Goal: Task Accomplishment & Management: Manage account settings

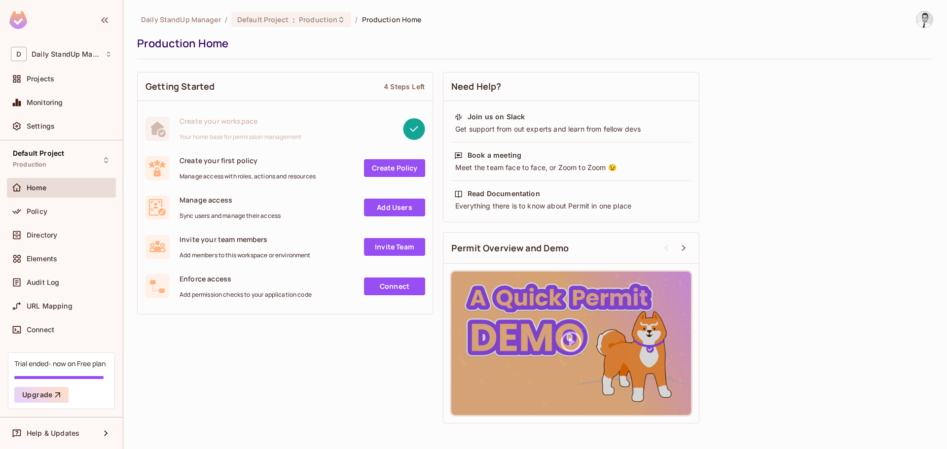
click at [803, 62] on div "Daily StandUp Manager / Default Project : Production / Production Home Producti…" at bounding box center [535, 220] width 796 height 418
click at [936, 21] on div "Daily StandUp Manager / Default Project : Production / Production Home Producti…" at bounding box center [535, 224] width 824 height 449
click at [930, 21] on img at bounding box center [924, 19] width 16 height 16
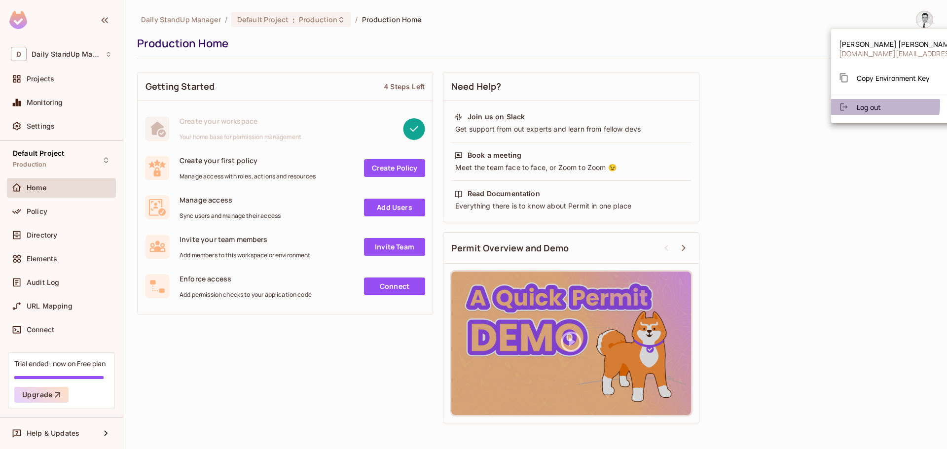
click at [874, 104] on span "Log out" at bounding box center [869, 107] width 24 height 9
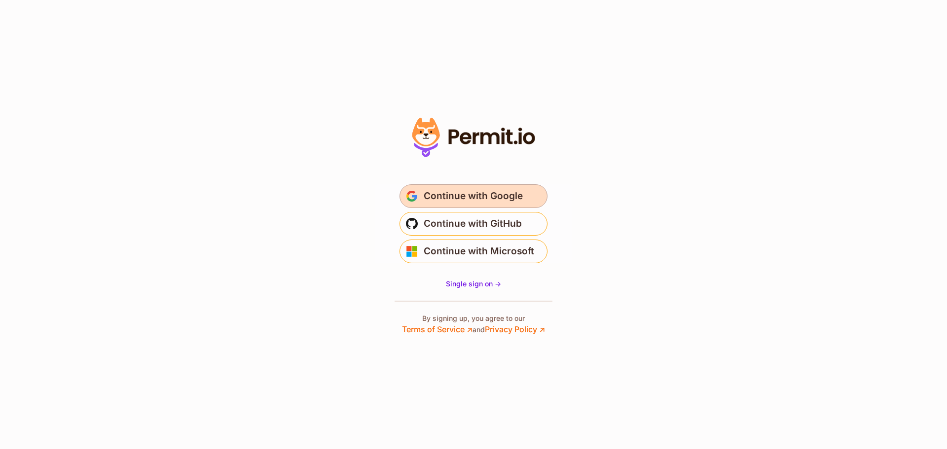
click at [420, 198] on button "Continue with Google" at bounding box center [473, 196] width 148 height 24
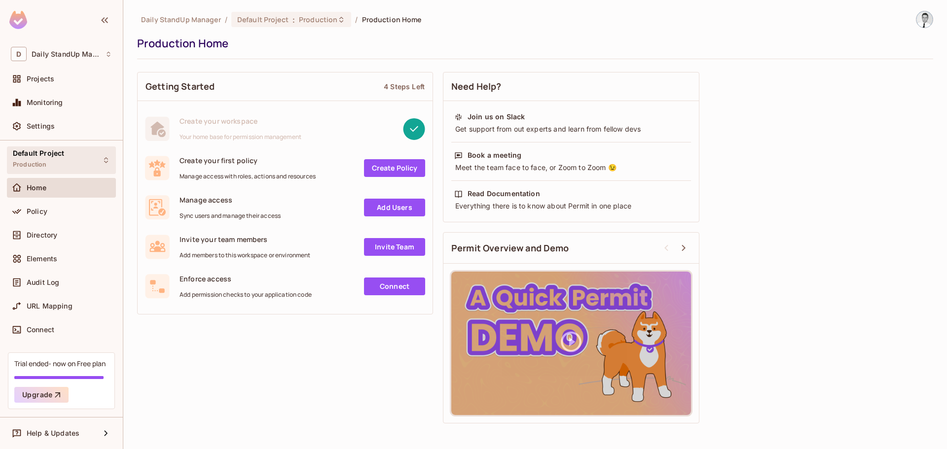
click at [78, 161] on div "Default Project Production" at bounding box center [61, 159] width 109 height 27
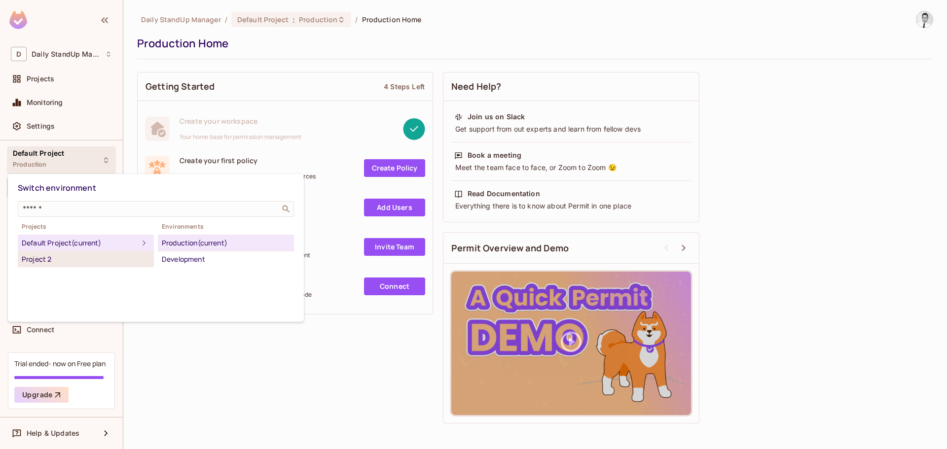
click at [39, 260] on div "Project 2" at bounding box center [86, 260] width 128 height 12
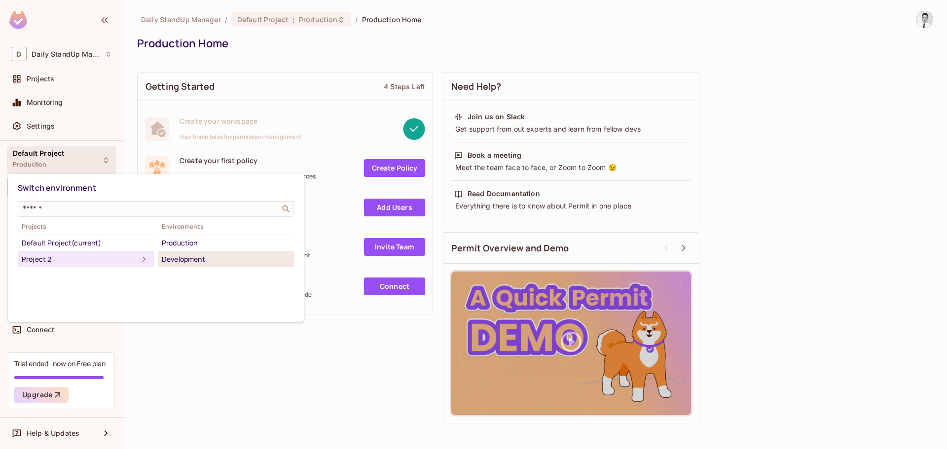
click at [186, 253] on li "Development" at bounding box center [226, 260] width 136 height 16
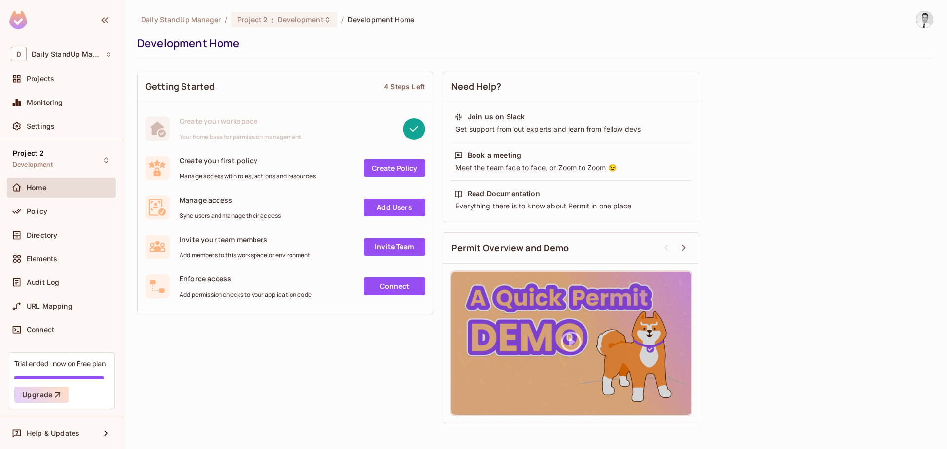
click at [625, 75] on div "Need Help?" at bounding box center [570, 86] width 255 height 29
click at [929, 17] on img at bounding box center [924, 19] width 16 height 16
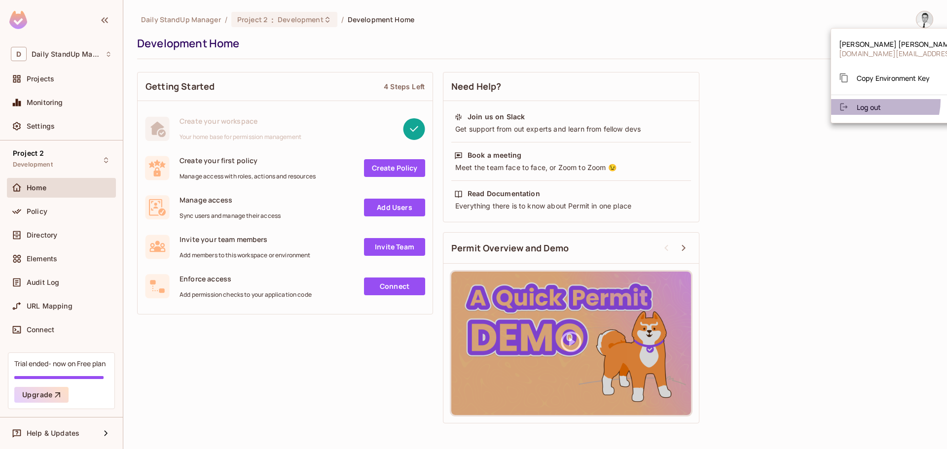
click at [875, 101] on li "Log out" at bounding box center [926, 107] width 190 height 16
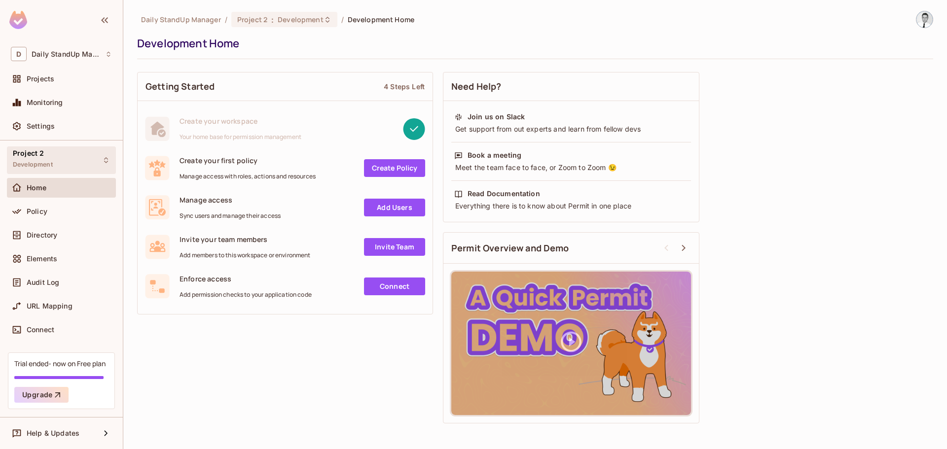
click at [88, 163] on div "Project 2 Development" at bounding box center [61, 159] width 109 height 27
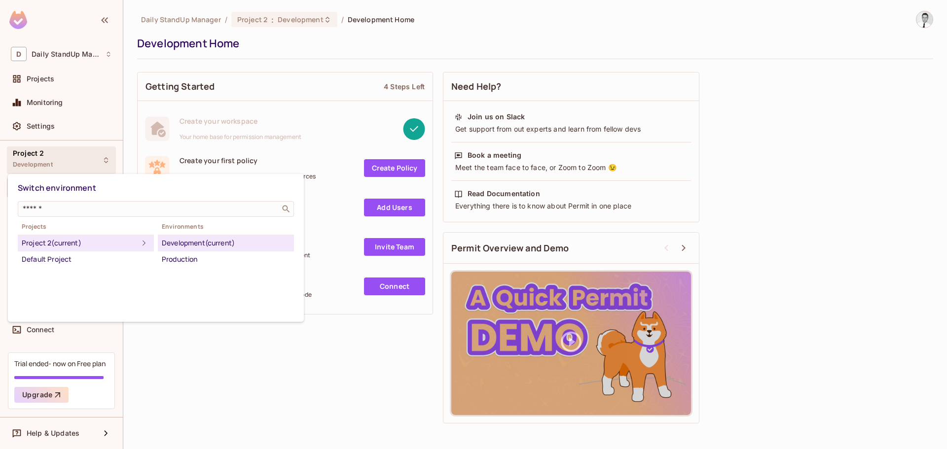
click at [433, 58] on div at bounding box center [473, 224] width 947 height 449
